Goal: Transaction & Acquisition: Subscribe to service/newsletter

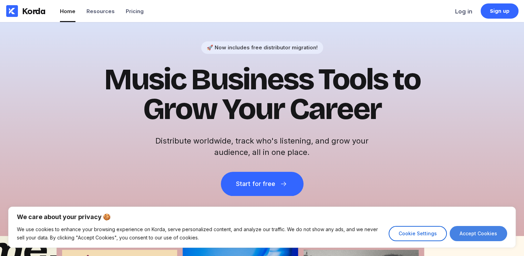
click at [480, 230] on button "Accept Cookies" at bounding box center [479, 233] width 58 height 15
checkbox input "true"
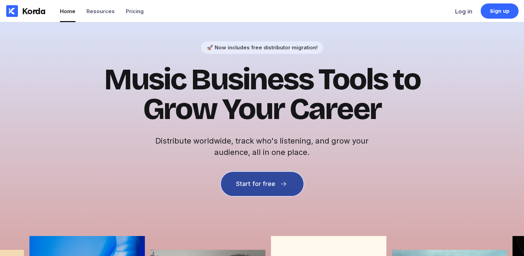
click at [254, 173] on button "Start for free" at bounding box center [262, 184] width 83 height 24
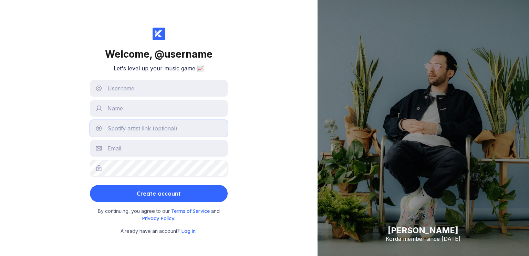
click at [119, 125] on input "text" at bounding box center [159, 128] width 138 height 17
click at [46, 74] on div "Welcome, @ username Let's level up your music game 📈 Create account By continui…" at bounding box center [159, 128] width 318 height 256
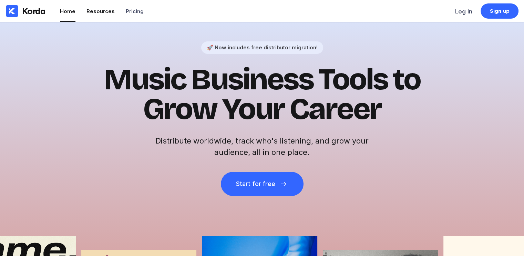
click at [89, 11] on div "Resources" at bounding box center [101, 11] width 28 height 7
